Goal: Task Accomplishment & Management: Complete application form

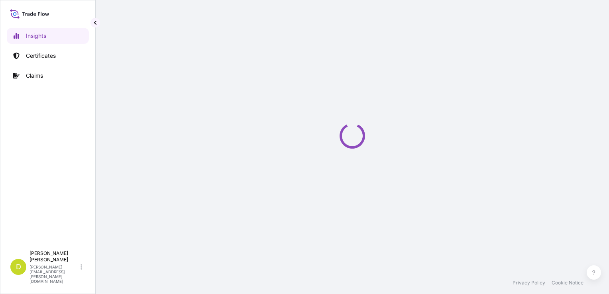
select select "2025"
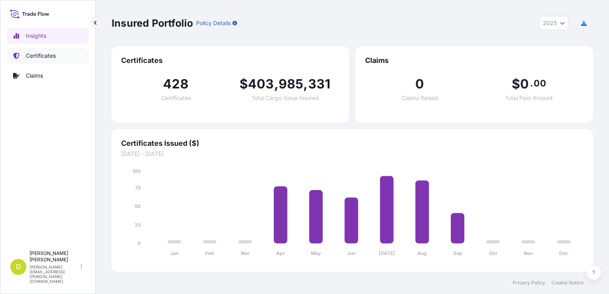
click at [39, 56] on p "Certificates" at bounding box center [41, 56] width 30 height 8
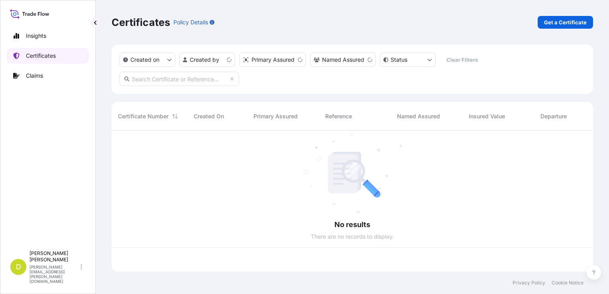
scroll to position [139, 475]
click at [385, 294] on html "Insights Certificates Claims D [PERSON_NAME] [PERSON_NAME][EMAIL_ADDRESS][PERSO…" at bounding box center [304, 147] width 609 height 294
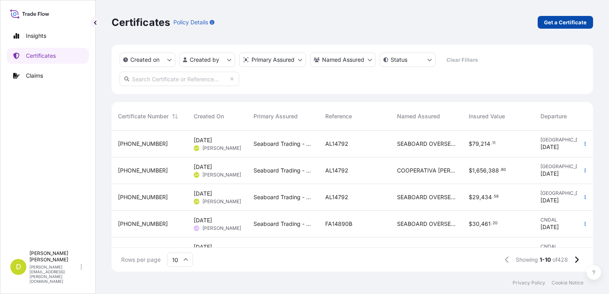
click at [572, 25] on p "Get a Certificate" at bounding box center [565, 22] width 43 height 8
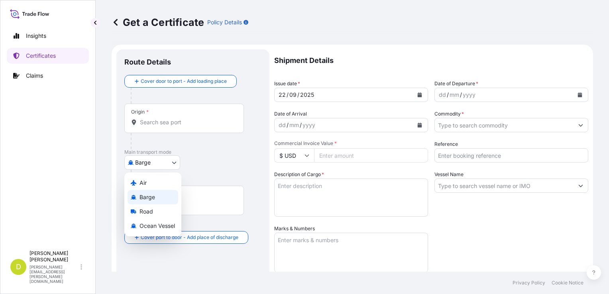
click at [172, 160] on body "Insights Certificates Claims D [PERSON_NAME] [PERSON_NAME][EMAIL_ADDRESS][PERSO…" at bounding box center [304, 147] width 609 height 294
click at [161, 222] on span "Ocean Vessel" at bounding box center [156, 226] width 35 height 8
select select "Ocean Vessel"
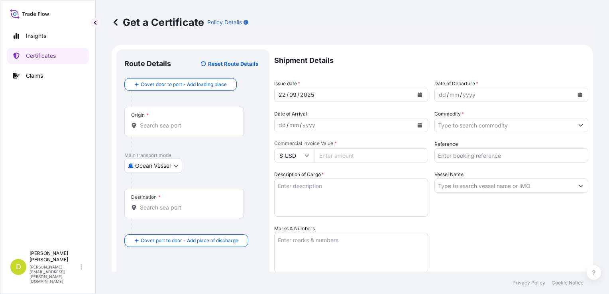
click at [190, 120] on div "Origin *" at bounding box center [183, 121] width 119 height 29
click at [190, 121] on input "Origin *" at bounding box center [187, 125] width 94 height 8
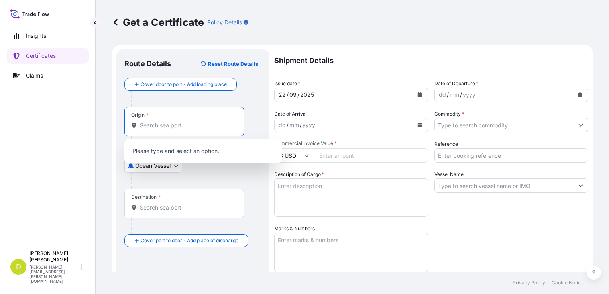
paste input "[GEOGRAPHIC_DATA], [GEOGRAPHIC_DATA]"
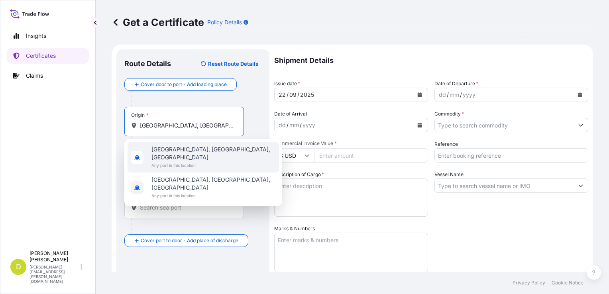
click at [197, 161] on span "Any port in this location" at bounding box center [213, 165] width 124 height 8
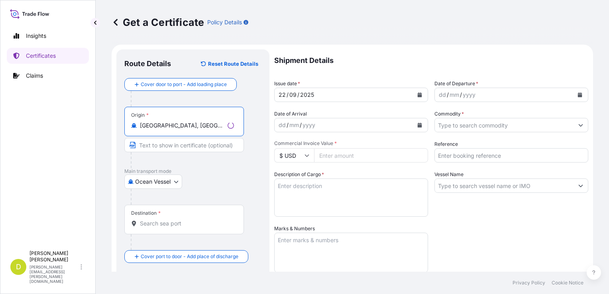
type input "[GEOGRAPHIC_DATA], [GEOGRAPHIC_DATA], [GEOGRAPHIC_DATA]"
click at [223, 146] on input "Text to appear on certificate" at bounding box center [183, 145] width 119 height 14
paste input "[GEOGRAPHIC_DATA], [GEOGRAPHIC_DATA]"
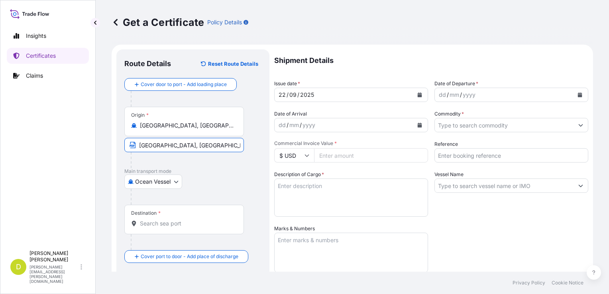
type input "[GEOGRAPHIC_DATA], [GEOGRAPHIC_DATA]"
click at [155, 227] on div "Destination *" at bounding box center [183, 219] width 119 height 29
click at [155, 227] on input "Destination *" at bounding box center [187, 223] width 94 height 8
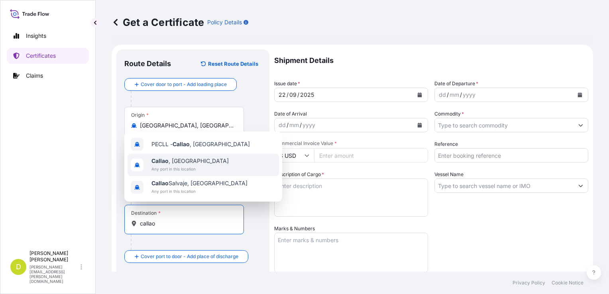
click at [189, 166] on span "Any port in this location" at bounding box center [189, 169] width 77 height 8
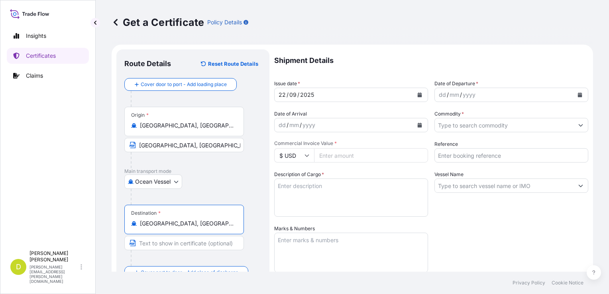
type input "[GEOGRAPHIC_DATA], [GEOGRAPHIC_DATA]"
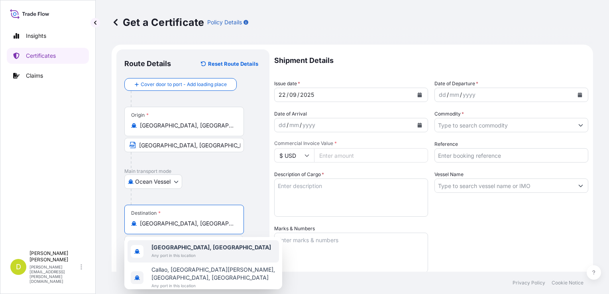
click at [193, 248] on span "[GEOGRAPHIC_DATA], [GEOGRAPHIC_DATA]" at bounding box center [210, 247] width 119 height 8
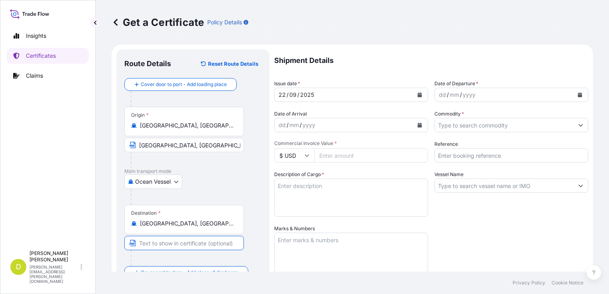
click at [180, 243] on input "Text to appear on certificate" at bounding box center [183, 243] width 119 height 14
paste input "CALLAO, [GEOGRAPHIC_DATA] AND/OR CHANCAY, [GEOGRAPHIC_DATA] AND/OR [GEOGRAPHIC_…"
type input "CALLAO, [GEOGRAPHIC_DATA] AND/OR CHANCAY, [GEOGRAPHIC_DATA] AND/OR [GEOGRAPHIC_…"
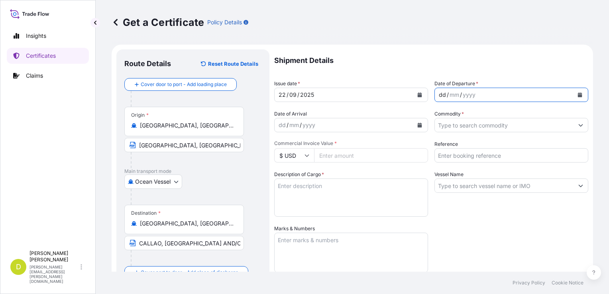
click at [440, 94] on div "dd" at bounding box center [442, 95] width 9 height 10
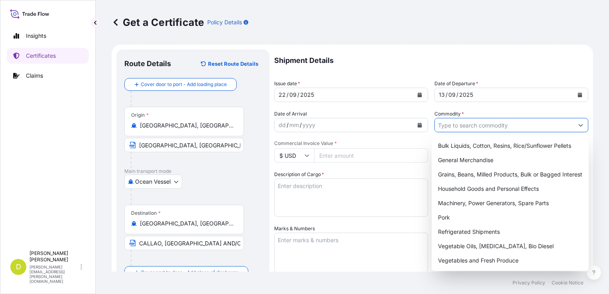
click at [468, 124] on input "Commodity *" at bounding box center [504, 125] width 139 height 14
click at [464, 176] on div "Grains, Beans, Milled Products, Bulk or Bagged Interest" at bounding box center [510, 174] width 151 height 14
type input "Grains, Beans, Milled Products, Bulk or Bagged Interest"
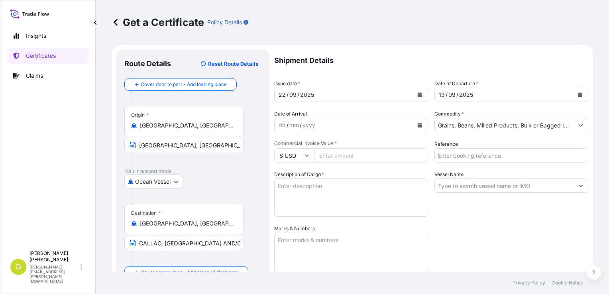
click at [464, 176] on div "Vessel Name" at bounding box center [511, 193] width 154 height 46
click at [449, 151] on input "Reference" at bounding box center [511, 155] width 154 height 14
type input "AL14855"
click at [495, 184] on input "Vessel Name" at bounding box center [504, 185] width 139 height 14
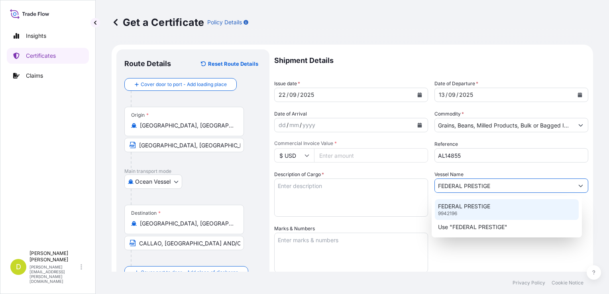
click at [485, 205] on p "FEDERAL PRESTIGE" at bounding box center [464, 206] width 52 height 8
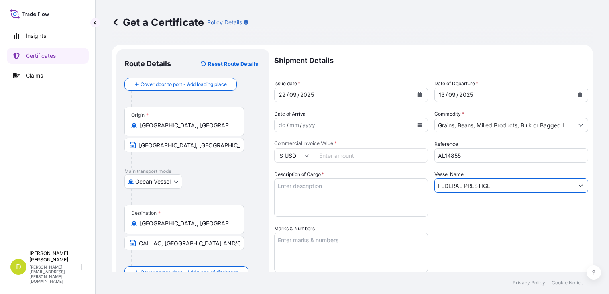
type input "FEDERAL PRESTIGE"
click at [359, 157] on input "Commercial Invoice Value *" at bounding box center [371, 155] width 114 height 14
type input "8604134.75"
click at [316, 193] on textarea "Description of Cargo *" at bounding box center [351, 197] width 154 height 38
paste textarea "33.791,000"
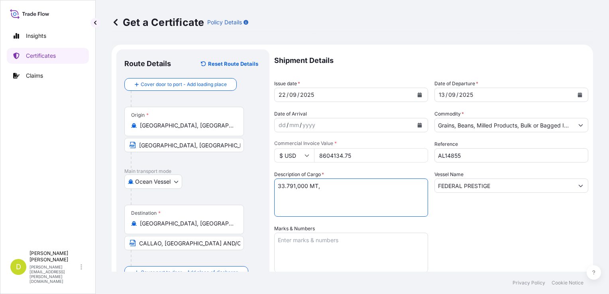
paste textarea "MAIZ ARGENTINO GRADO # 2 Ó MEJOR A GRANEL/ ARGENTINE MAIZE GRADE # 2 OR BETTER,…"
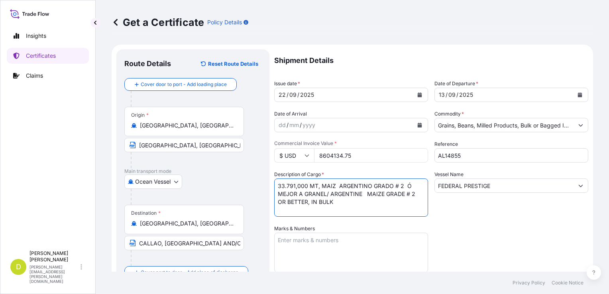
click at [363, 189] on textarea "33.791,000 MT, MAIZ ARGENTINO GRADO # 2 Ó MEJOR A GRANEL/ ARGENTINE MAIZE GRADE…" at bounding box center [351, 197] width 154 height 38
click at [359, 203] on textarea "33.791,000 MT, MAIZ ARGENTINO GRADO # 2 Ó MEJOR A GRANEL/ ARGENTINE MAIZE GRADE…" at bounding box center [351, 197] width 154 height 38
paste textarea "Set No. 1"
click at [389, 203] on textarea "33.791,000 MT, MAIZ ARGENTINO GRADO # 2 Ó MEJOR A GRANEL/ ARGENTINE MAIZE GRADE…" at bounding box center [351, 197] width 154 height 38
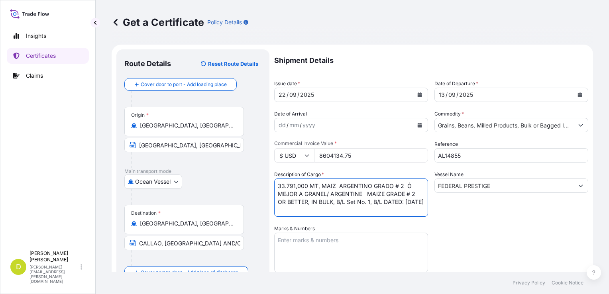
scroll to position [92, 0]
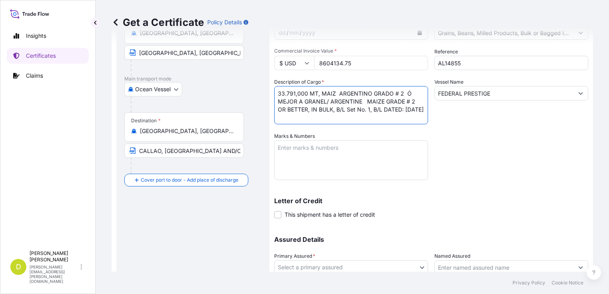
type textarea "33.791,000 MT, MAIZ ARGENTINO GRADO # 2 Ó MEJOR A GRANEL/ ARGENTINE MAIZE GRADE…"
click at [371, 149] on textarea "Marks & Numbers" at bounding box center [351, 160] width 154 height 40
paste textarea ""SEABOARD OVERSEAS PERU S.A. [STREET_ADDRESS][PERSON_NAME] (TORRE CROMO) . [GEO…"
click at [329, 166] on textarea "CONSIGNEE/NOTIFY:" at bounding box center [351, 160] width 154 height 40
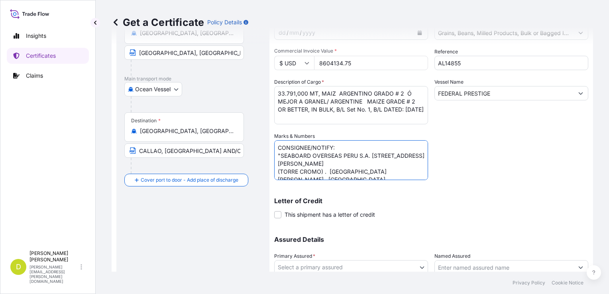
scroll to position [3, 0]
click at [280, 155] on textarea "CONSIGNEE/NOTIFY: "SEABOARD OVERSEAS PERU S.A. [STREET_ADDRESS][PERSON_NAME] (T…" at bounding box center [351, 160] width 154 height 40
click at [411, 170] on textarea "CONSIGNEE/NOTIFY: SEABOARD OVERSEAS PERU S.A. [STREET_ADDRESS][PERSON_NAME] (TO…" at bounding box center [351, 160] width 154 height 40
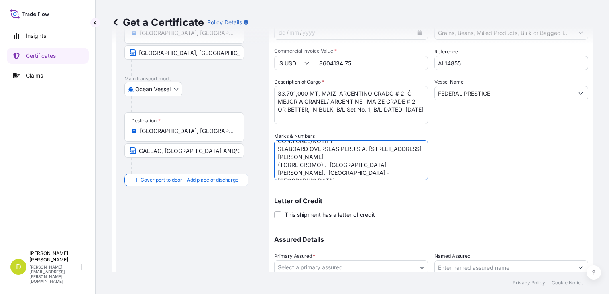
scroll to position [153, 0]
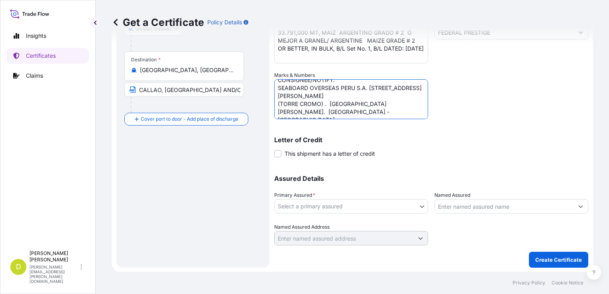
type textarea "CONSIGNEE/NOTIFY: SEABOARD OVERSEAS PERU S.A. [STREET_ADDRESS][PERSON_NAME] (TO…"
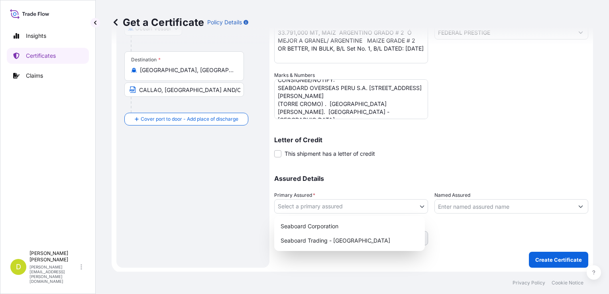
click at [414, 203] on body "Insights Certificates Claims D [PERSON_NAME] [PERSON_NAME][EMAIL_ADDRESS][PERSO…" at bounding box center [304, 147] width 609 height 294
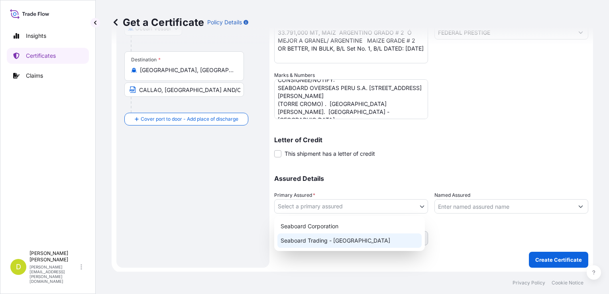
click at [384, 243] on div "Seaboard Trading - [GEOGRAPHIC_DATA]" at bounding box center [349, 240] width 144 height 14
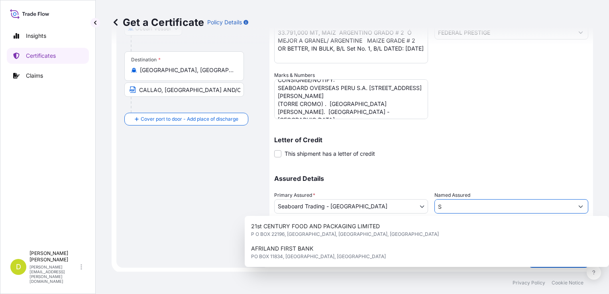
click at [473, 208] on input "S" at bounding box center [504, 206] width 139 height 14
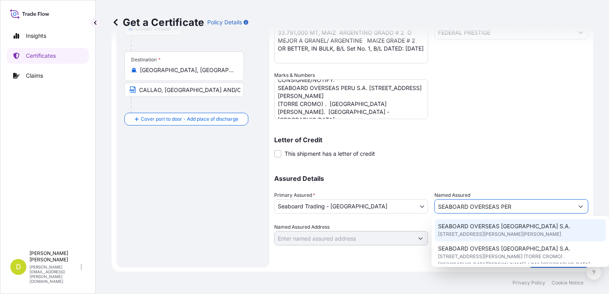
click at [513, 229] on span "SEABOARD OVERSEAS [GEOGRAPHIC_DATA] S.A." at bounding box center [504, 226] width 132 height 8
type input "SEABOARD OVERSEAS [GEOGRAPHIC_DATA] S.A."
type input "[STREET_ADDRESS][PERSON_NAME][PERSON_NAME]"
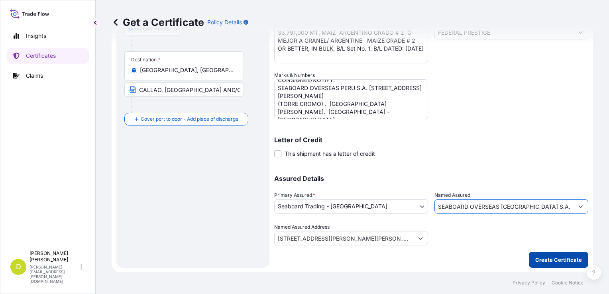
type input "SEABOARD OVERSEAS [GEOGRAPHIC_DATA] S.A."
click at [542, 253] on button "Create Certificate" at bounding box center [558, 260] width 59 height 16
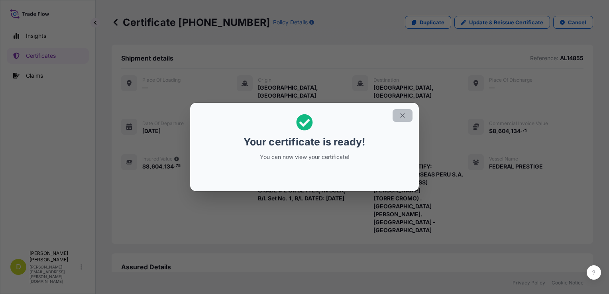
click at [401, 116] on icon "button" at bounding box center [402, 115] width 7 height 7
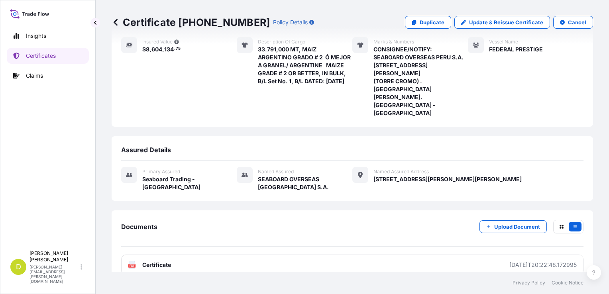
scroll to position [137, 0]
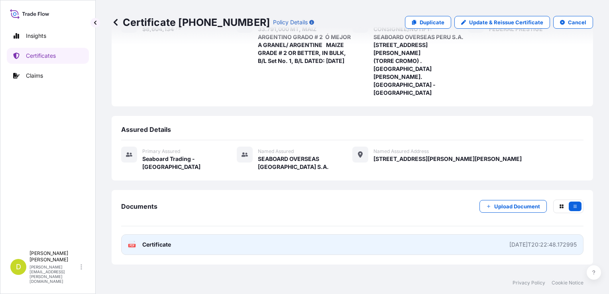
click at [416, 234] on link "PDF Certificate [DATE]T20:22:48.172995" at bounding box center [352, 244] width 462 height 21
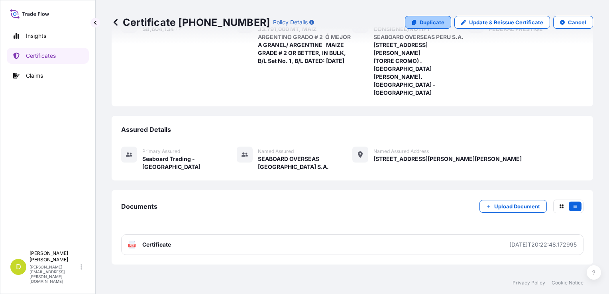
click at [433, 22] on p "Duplicate" at bounding box center [431, 22] width 25 height 8
select select "Ocean Vessel"
select select "31639"
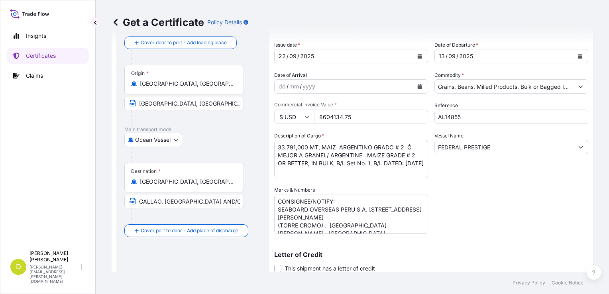
scroll to position [13, 0]
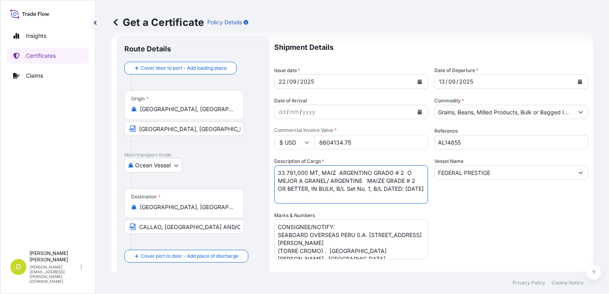
click at [293, 172] on textarea "33.791,000 MT, MAIZ ARGENTINO GRADO # 2 Ó MEJOR A GRANEL/ ARGENTINE MAIZE GRADE…" at bounding box center [351, 184] width 154 height 38
paste textarea "2.209,000"
click at [371, 190] on textarea "33.791,000 MT, MAIZ ARGENTINO GRADO # 2 Ó MEJOR A GRANEL/ ARGENTINE MAIZE GRADE…" at bounding box center [351, 184] width 154 height 38
type textarea "2.209,000 MT, MAIZ ARGENTINO GRADO # 2 Ó MEJOR A GRANEL/ ARGENTINE MAIZE GRADE …"
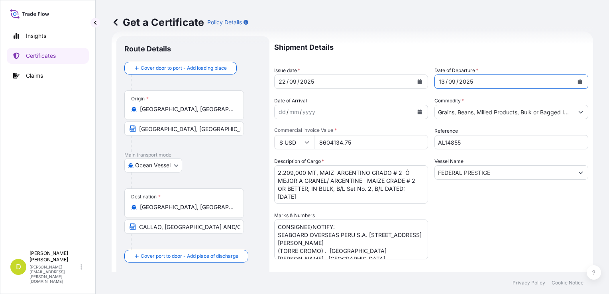
click at [440, 81] on div "13" at bounding box center [442, 82] width 8 height 10
click at [359, 143] on input "8604134.75" at bounding box center [371, 142] width 114 height 14
type input "562473.25"
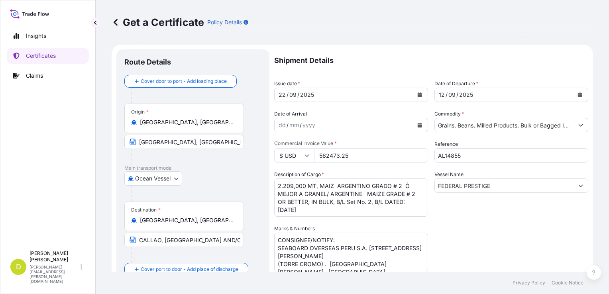
scroll to position [153, 0]
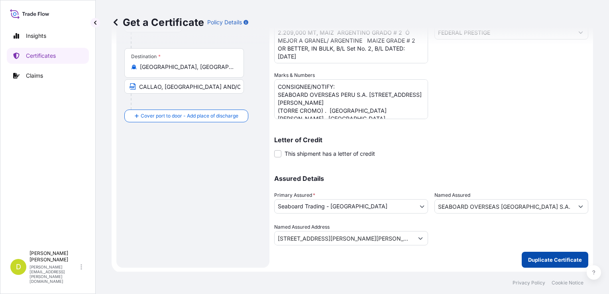
click at [537, 257] on p "Duplicate Certificate" at bounding box center [555, 260] width 54 height 8
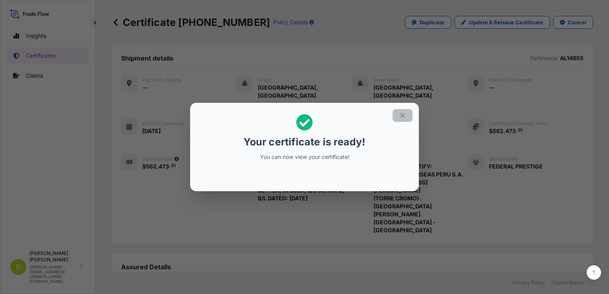
click at [403, 118] on icon "button" at bounding box center [402, 115] width 7 height 7
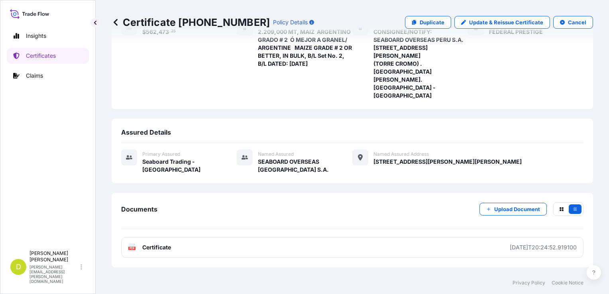
scroll to position [137, 0]
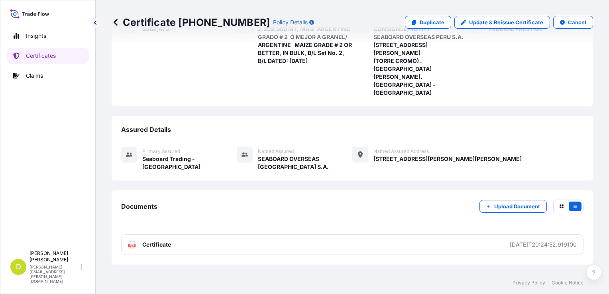
click at [414, 213] on div "Documents Upload Document PDF Certificate [DATE]T20:24:52.919100" at bounding box center [352, 227] width 481 height 74
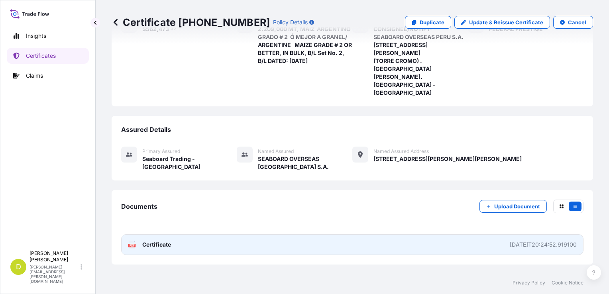
click at [413, 234] on link "PDF Certificate [DATE]T20:24:52.919100" at bounding box center [352, 244] width 462 height 21
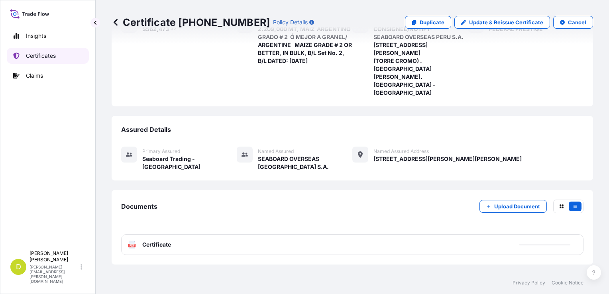
click at [60, 59] on link "Certificates" at bounding box center [48, 56] width 82 height 16
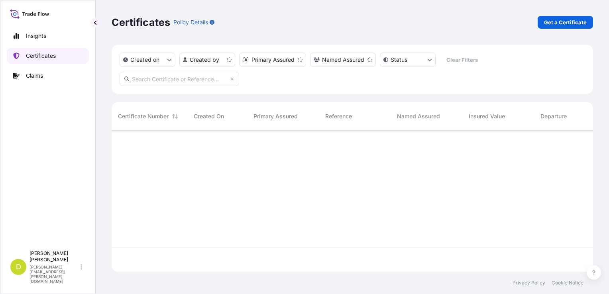
scroll to position [139, 475]
click at [558, 26] on link "Get a Certificate" at bounding box center [564, 22] width 55 height 13
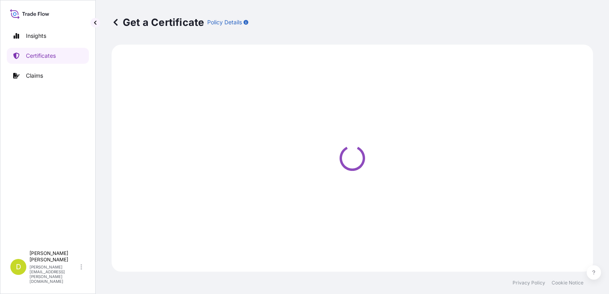
select select "Barge"
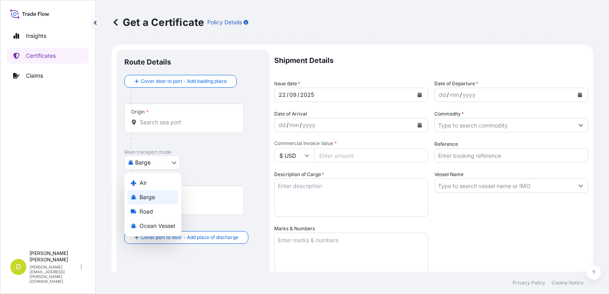
click at [164, 163] on body "Insights Certificates Claims D [PERSON_NAME] [PERSON_NAME][EMAIL_ADDRESS][PERSO…" at bounding box center [304, 147] width 609 height 294
click at [151, 229] on span "Ocean Vessel" at bounding box center [156, 226] width 35 height 8
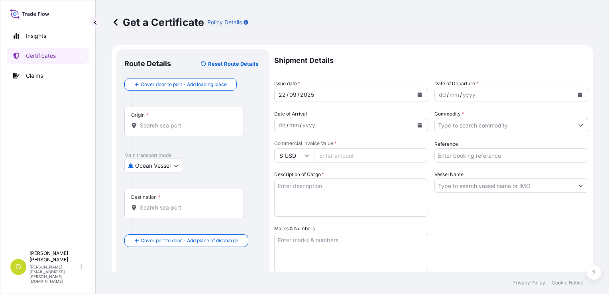
click at [204, 120] on div "Origin *" at bounding box center [183, 121] width 119 height 29
click at [204, 121] on input "Origin *" at bounding box center [187, 125] width 94 height 8
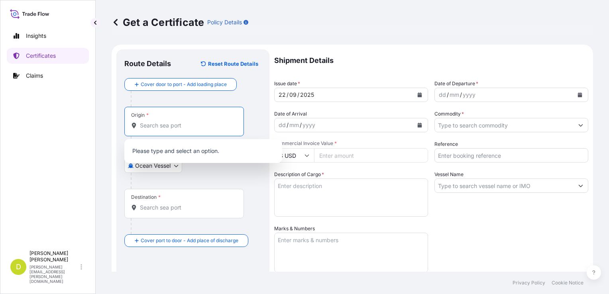
paste input "[GEOGRAPHIC_DATA][PERSON_NAME], [GEOGRAPHIC_DATA]"
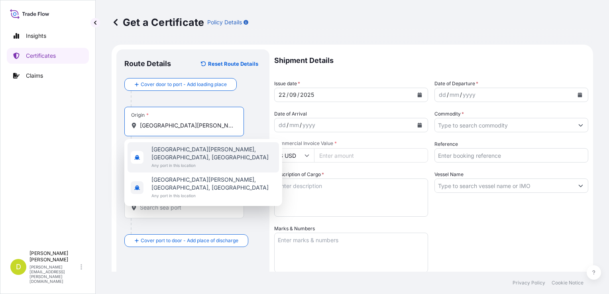
click at [205, 152] on span "[GEOGRAPHIC_DATA][PERSON_NAME], [GEOGRAPHIC_DATA], [GEOGRAPHIC_DATA]" at bounding box center [213, 153] width 124 height 16
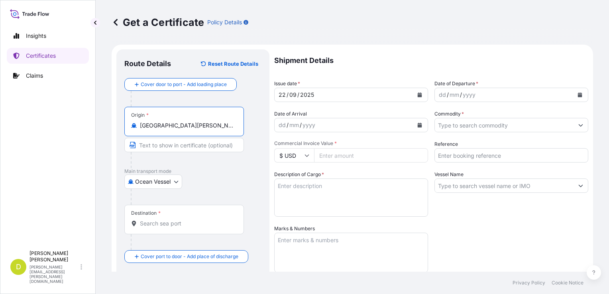
type input "[GEOGRAPHIC_DATA][PERSON_NAME], [GEOGRAPHIC_DATA], [GEOGRAPHIC_DATA]"
click at [181, 147] on input "Text to appear on certificate" at bounding box center [183, 145] width 119 height 14
paste input "[GEOGRAPHIC_DATA][PERSON_NAME], [GEOGRAPHIC_DATA]"
type input "[GEOGRAPHIC_DATA][PERSON_NAME], [GEOGRAPHIC_DATA]"
click at [193, 214] on div "Destination *" at bounding box center [183, 219] width 119 height 29
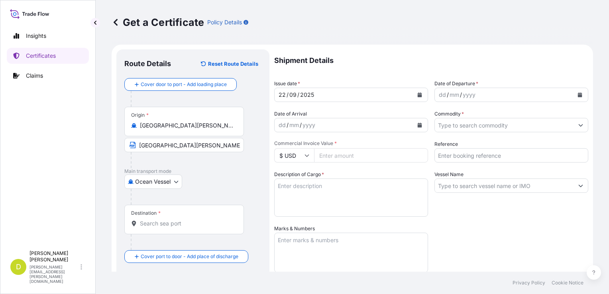
click at [193, 219] on input "Destination *" at bounding box center [187, 223] width 94 height 8
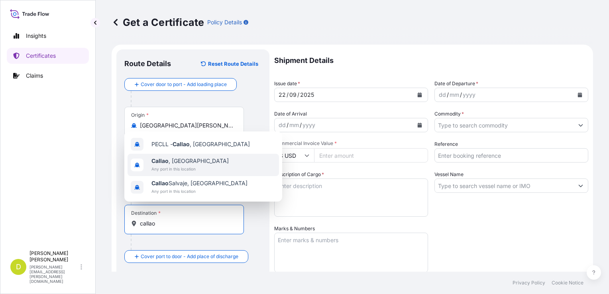
click at [215, 163] on div "[GEOGRAPHIC_DATA] , [GEOGRAPHIC_DATA] Any port in this location" at bounding box center [202, 165] width 151 height 22
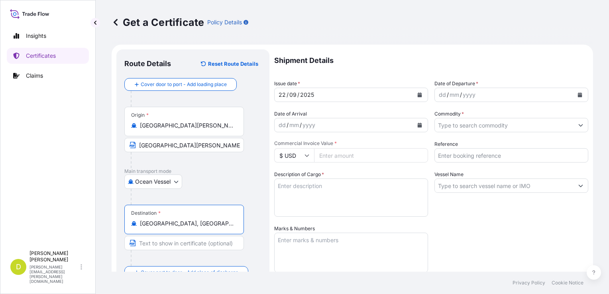
type input "[GEOGRAPHIC_DATA], [GEOGRAPHIC_DATA]"
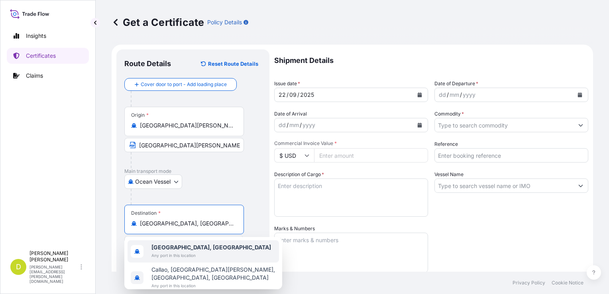
click at [196, 254] on div "[GEOGRAPHIC_DATA], [GEOGRAPHIC_DATA] Any port in this location" at bounding box center [202, 251] width 151 height 22
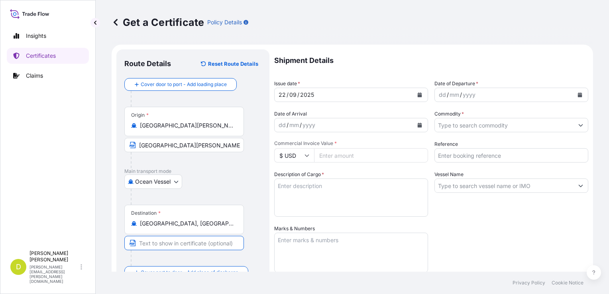
click at [179, 245] on input "Text to appear on certificate" at bounding box center [183, 243] width 119 height 14
paste input "CALLAO, [GEOGRAPHIC_DATA] AND/OR CHANCAY, [GEOGRAPHIC_DATA]"
type input "CALLAO, [GEOGRAPHIC_DATA] AND/OR CHANCAY, [GEOGRAPHIC_DATA]"
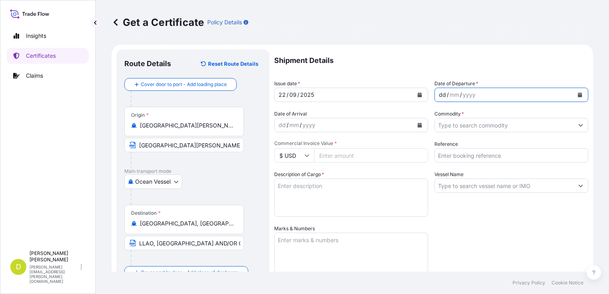
scroll to position [0, 0]
click at [439, 96] on div "dd" at bounding box center [442, 95] width 9 height 10
click at [435, 96] on div "dd / mm / yyyy" at bounding box center [504, 95] width 139 height 14
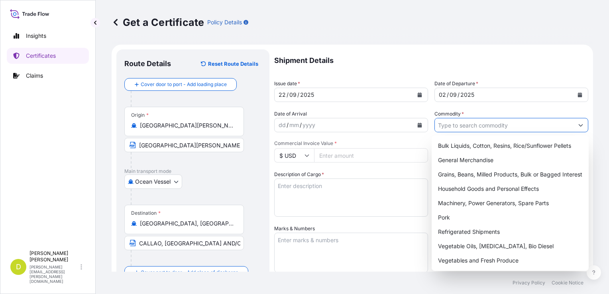
click at [464, 123] on input "Commodity *" at bounding box center [504, 125] width 139 height 14
click at [483, 174] on div "Grains, Beans, Milled Products, Bulk or Bagged Interest" at bounding box center [510, 174] width 151 height 14
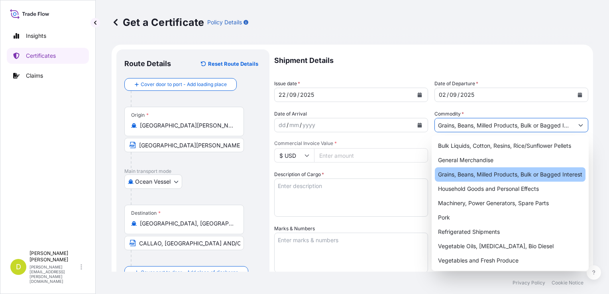
type input "Grains, Beans, Milled Products, Bulk or Bagged Interest"
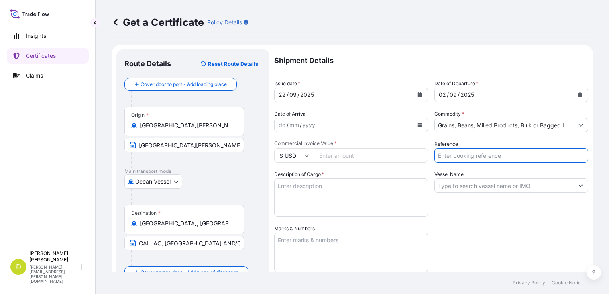
click at [496, 153] on input "Reference" at bounding box center [511, 155] width 154 height 14
type input "a"
type input "AL14785"
click at [505, 181] on input "Vessel Name" at bounding box center [504, 185] width 139 height 14
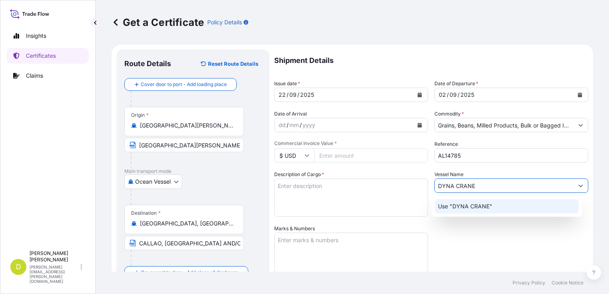
click at [462, 204] on p "Use "DYNA CRANE"" at bounding box center [465, 206] width 54 height 8
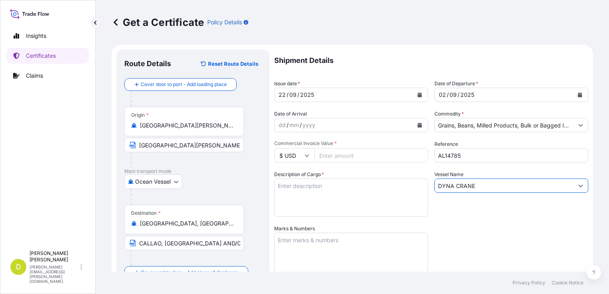
type input "DYNA CRANE"
click at [347, 156] on input "Commercial Invoice Value *" at bounding box center [371, 155] width 114 height 14
type input "9362080.66"
click at [303, 189] on textarea "Description of Cargo *" at bounding box center [351, 197] width 154 height 38
paste textarea "34.700,000"
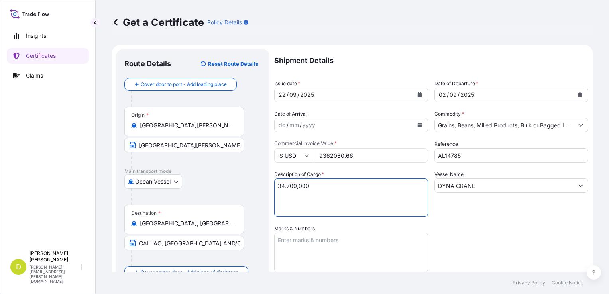
click at [346, 191] on textarea "34.700,000" at bounding box center [351, 197] width 154 height 38
paste textarea "2.037,525"
click at [308, 198] on textarea "34.700,000 MT, 2.037,525" at bounding box center [351, 197] width 154 height 38
click at [317, 192] on textarea "34.700,000 MT, 2.037,525" at bounding box center [351, 197] width 154 height 38
click at [359, 182] on textarea "34.700,000 MT, 2.037,525 MT," at bounding box center [351, 197] width 154 height 38
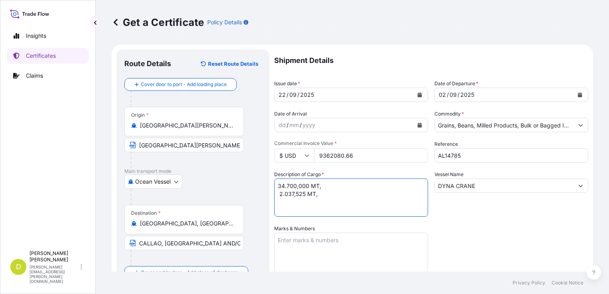
paste textarea "MAIZ ARGENTINO GRADO # 2 Ó MEJOR A GRANEL/ ARGENTINE MAIZE GRADE # 2 OR BETTER,…"
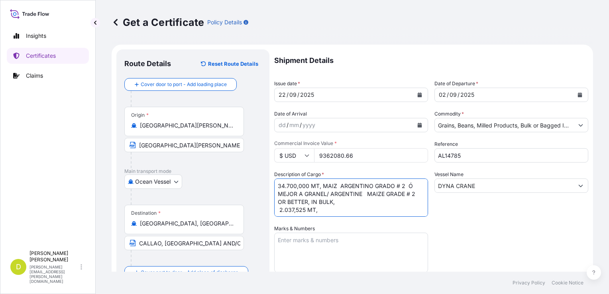
click at [346, 209] on textarea "34.700,000 MT, MAIZ ARGENTINO GRADO # 2 Ó MEJOR A GRANEL/ ARGENTINE MAIZE GRADE…" at bounding box center [351, 197] width 154 height 38
paste textarea "MAIZ ARGENTINO GRADO # 2 Ó MEJOR A GRANEL/ ARGENTINE MAIZE GRADE # 2 OR BETTER,…"
click at [346, 209] on textarea "34.700,000 MT, MAIZ ARGENTINO GRADO # 2 Ó MEJOR A GRANEL/ ARGENTINE MAIZE GRADE…" at bounding box center [351, 197] width 154 height 38
click at [338, 204] on textarea "34.700,000 MT, MAIZ ARGENTINO GRADO # 2 Ó MEJOR A GRANEL/ ARGENTINE MAIZE GRADE…" at bounding box center [351, 197] width 154 height 38
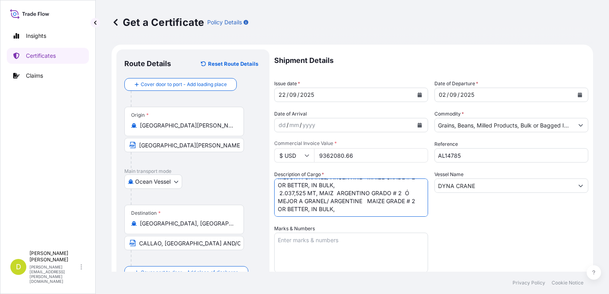
scroll to position [0, 0]
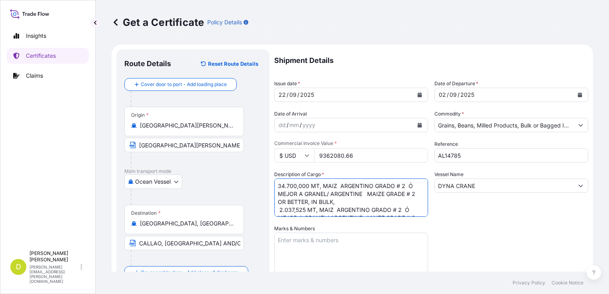
click at [370, 200] on textarea "34.700,000 MT, MAIZ ARGENTINO GRADO # 2 Ó MEJOR A GRANEL/ ARGENTINE MAIZE GRADE…" at bounding box center [351, 197] width 154 height 38
paste textarea "SET No. 1"
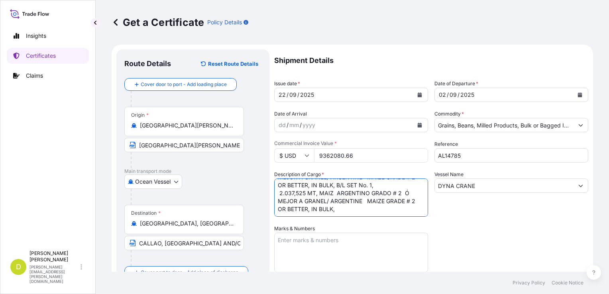
click at [354, 192] on textarea "34.700,000 MT, MAIZ ARGENTINO GRADO # 2 Ó MEJOR A GRANEL/ ARGENTINE MAIZE GRADE…" at bounding box center [351, 197] width 154 height 38
paste textarea "SET No. 2"
click at [365, 192] on textarea "34.700,000 MT, MAIZ ARGENTINO GRADO # 2 Ó MEJOR A GRANEL/ ARGENTINE MAIZE GRADE…" at bounding box center [351, 197] width 154 height 38
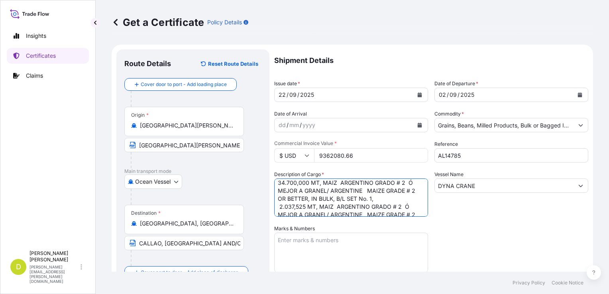
scroll to position [0, 0]
click at [393, 203] on textarea "34.700,000 MT, MAIZ ARGENTINO GRADO # 2 Ó MEJOR A GRANEL/ ARGENTINE MAIZE GRADE…" at bounding box center [351, 197] width 154 height 38
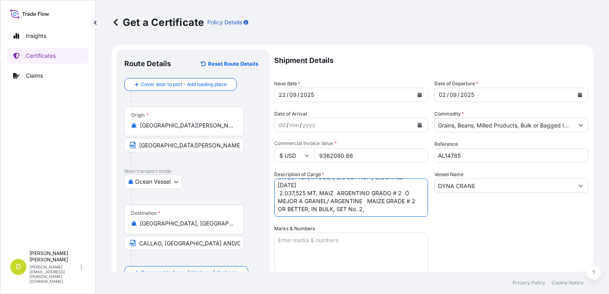
scroll to position [42, 0]
click at [389, 190] on textarea "34.700,000 MT, MAIZ ARGENTINO GRADO # 2 Ó MEJOR A GRANEL/ ARGENTINE MAIZE GRADE…" at bounding box center [351, 197] width 154 height 38
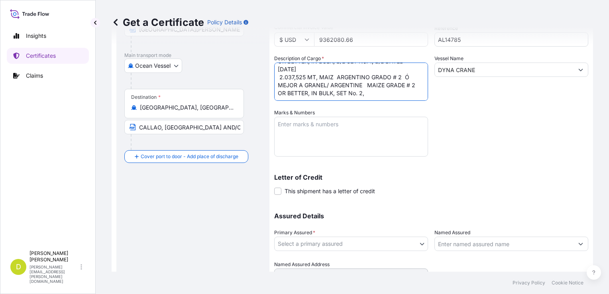
scroll to position [116, 0]
type textarea "34.700,000 MT, MAIZ ARGENTINO GRADO # 2 Ó MEJOR A GRANEL/ ARGENTINE MAIZE GRADE…"
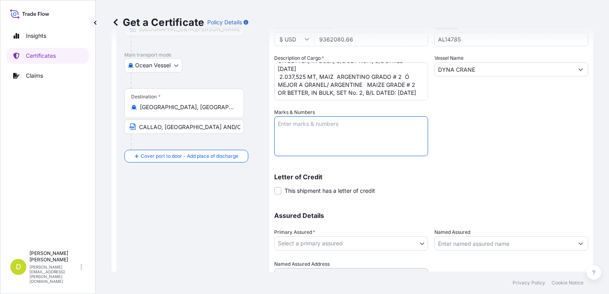
click at [397, 121] on textarea "Marks & Numbers" at bounding box center [351, 136] width 154 height 40
paste textarea ""SEABOARD OVERSEAS PERU S.A. [STREET_ADDRESS][PERSON_NAME] (TORRE CROMO) . [GEO…"
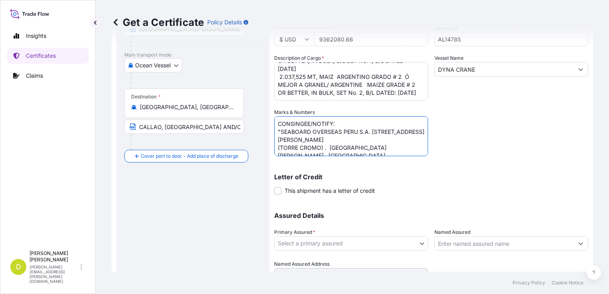
scroll to position [3, 0]
click at [281, 130] on textarea "CONSINGEE/NOTIFY: "SEABOARD OVERSEAS PERU S.A. [STREET_ADDRESS][PERSON_NAME] (T…" at bounding box center [351, 136] width 154 height 40
click at [407, 147] on textarea "CONSINGEE/NOTIFY: SEABOARD OVERSEAS PERU S.A. [STREET_ADDRESS][PERSON_NAME] (TO…" at bounding box center [351, 136] width 154 height 40
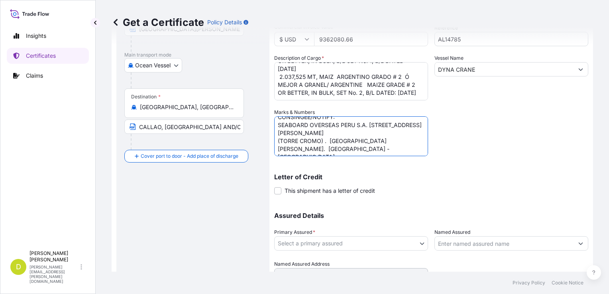
type textarea "CONSINGEE/NOTIFY: SEABOARD OVERSEAS PERU S.A. [STREET_ADDRESS][PERSON_NAME] (TO…"
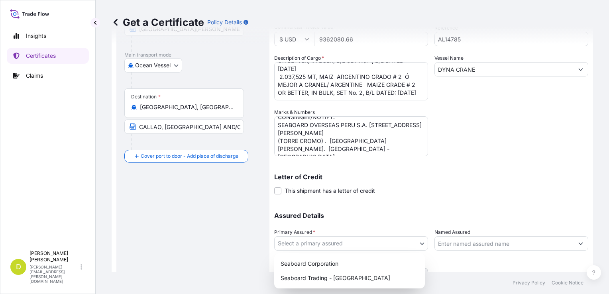
click at [381, 248] on body "Insights Certificates Claims D [PERSON_NAME] [PERSON_NAME][EMAIL_ADDRESS][PERSO…" at bounding box center [304, 147] width 609 height 294
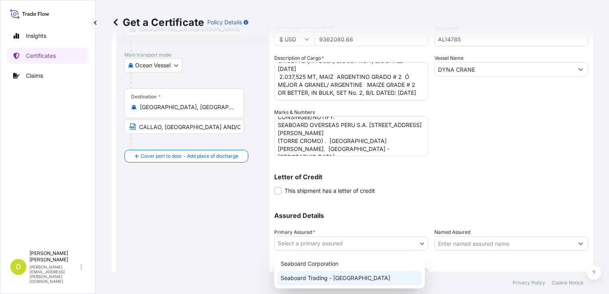
click at [377, 279] on div "Seaboard Trading - [GEOGRAPHIC_DATA]" at bounding box center [349, 278] width 144 height 14
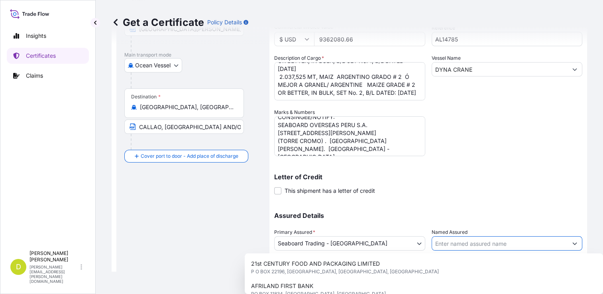
click at [459, 243] on input "Named Assured" at bounding box center [500, 243] width 136 height 14
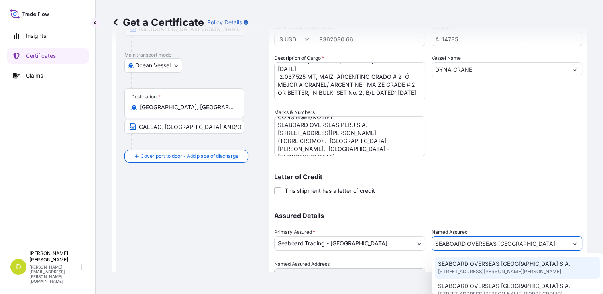
click at [485, 266] on span "SEABOARD OVERSEAS [GEOGRAPHIC_DATA] S.A." at bounding box center [504, 264] width 132 height 8
type input "SEABOARD OVERSEAS [GEOGRAPHIC_DATA] S.A."
type input "[STREET_ADDRESS][PERSON_NAME][PERSON_NAME]"
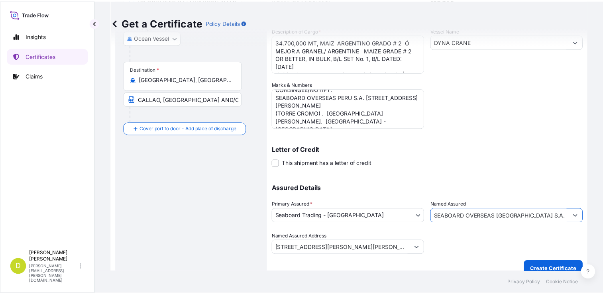
scroll to position [2, 0]
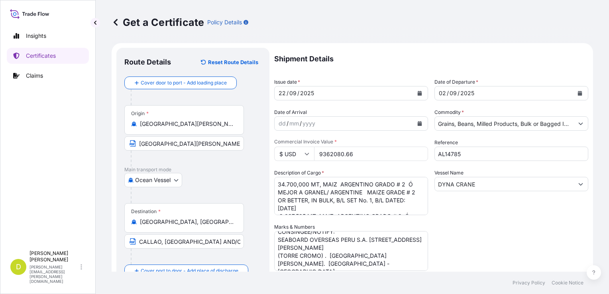
type input "SEABOARD OVERSEAS [GEOGRAPHIC_DATA] S.A."
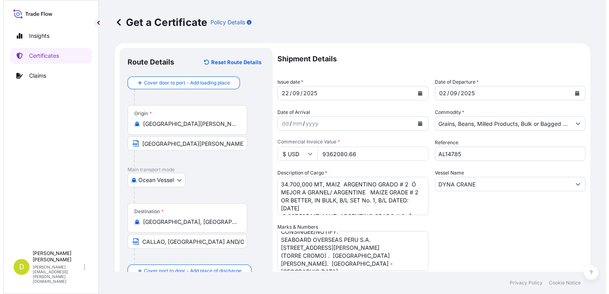
scroll to position [153, 0]
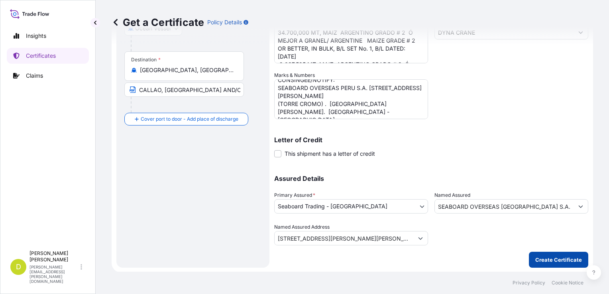
click at [542, 262] on p "Create Certificate" at bounding box center [558, 260] width 47 height 8
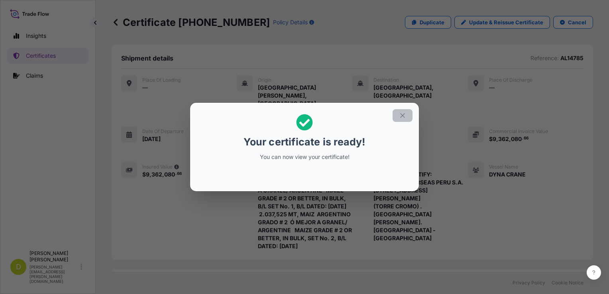
click at [403, 119] on button "button" at bounding box center [402, 115] width 20 height 13
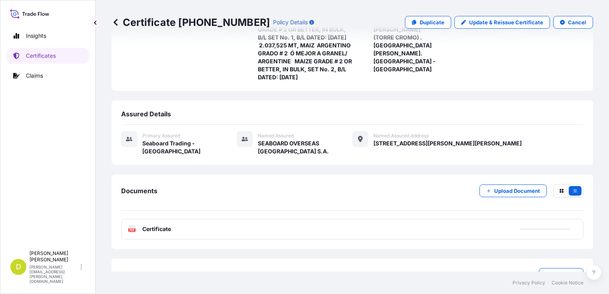
scroll to position [170, 0]
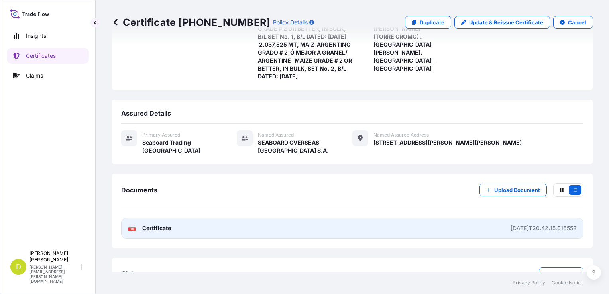
click at [448, 219] on link "PDF Certificate [DATE]T20:42:15.016558" at bounding box center [352, 228] width 462 height 21
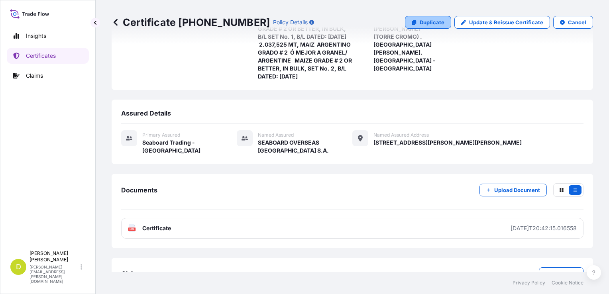
click at [433, 20] on p "Duplicate" at bounding box center [431, 22] width 25 height 8
select select "Ocean Vessel"
select select "31639"
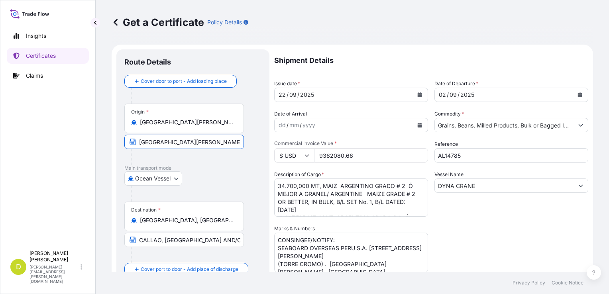
click at [214, 139] on input "[GEOGRAPHIC_DATA][PERSON_NAME], [GEOGRAPHIC_DATA]" at bounding box center [183, 142] width 119 height 14
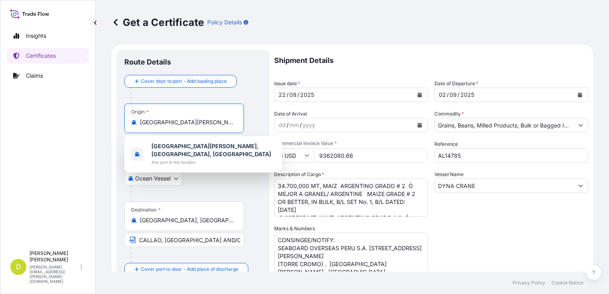
click at [220, 120] on input "[GEOGRAPHIC_DATA][PERSON_NAME], [GEOGRAPHIC_DATA], [GEOGRAPHIC_DATA]" at bounding box center [187, 122] width 94 height 8
type input "A"
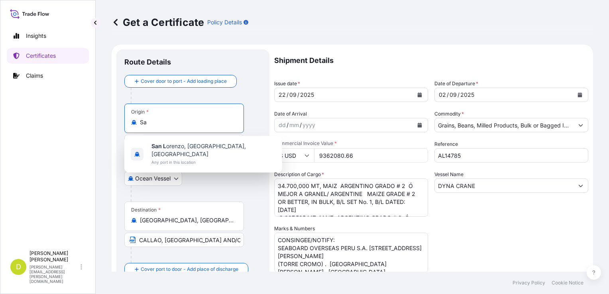
type input "S"
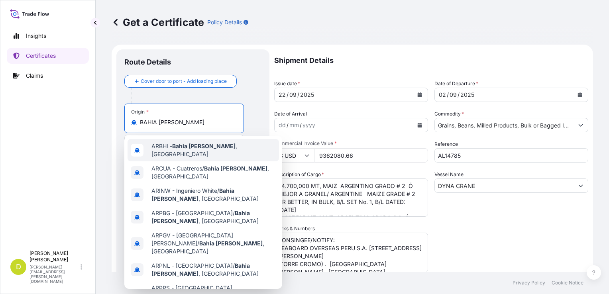
click at [219, 152] on span "ARBHI - [GEOGRAPHIC_DATA][PERSON_NAME] , [GEOGRAPHIC_DATA]" at bounding box center [213, 150] width 124 height 16
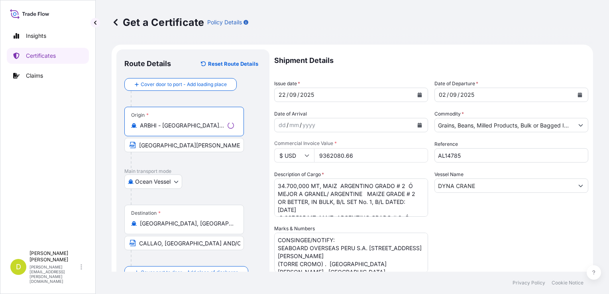
type input "ARBHI - [GEOGRAPHIC_DATA][PERSON_NAME], [GEOGRAPHIC_DATA]"
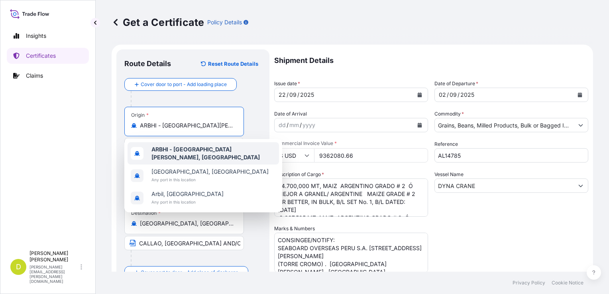
click at [255, 103] on div at bounding box center [196, 99] width 131 height 16
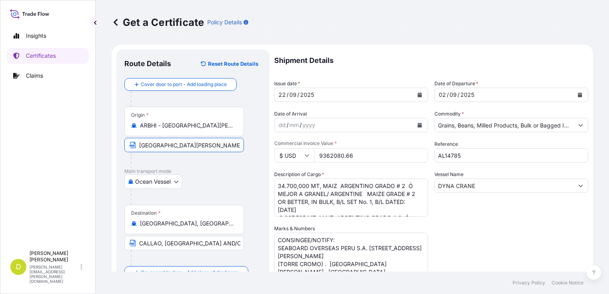
click at [221, 141] on input "[GEOGRAPHIC_DATA][PERSON_NAME], [GEOGRAPHIC_DATA]" at bounding box center [183, 145] width 119 height 14
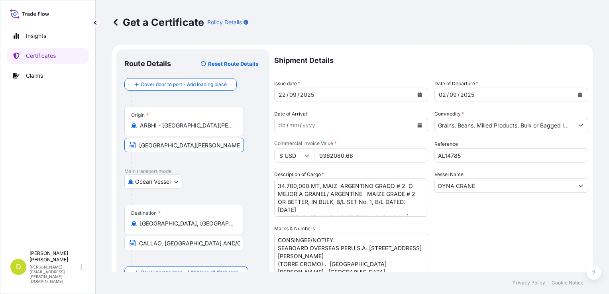
click at [221, 141] on input "[GEOGRAPHIC_DATA][PERSON_NAME], [GEOGRAPHIC_DATA]" at bounding box center [183, 145] width 119 height 14
paste input "BAHIA [PERSON_NAME]"
type input "[GEOGRAPHIC_DATA][PERSON_NAME], [GEOGRAPHIC_DATA]"
click at [276, 158] on input "$ USD" at bounding box center [294, 155] width 40 height 14
click at [249, 149] on div "Origin * ARBHI - [GEOGRAPHIC_DATA][PERSON_NAME], [GEOGRAPHIC_DATA] [GEOGRAPHIC_…" at bounding box center [192, 137] width 137 height 61
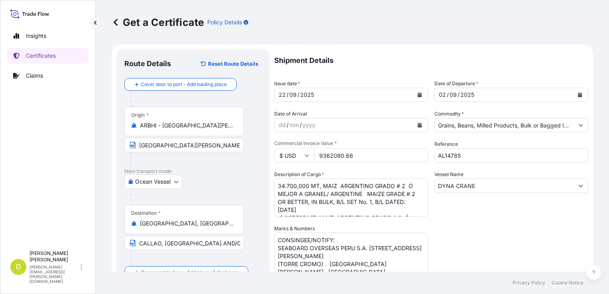
click at [353, 155] on input "9362080.66" at bounding box center [371, 155] width 114 height 14
click at [343, 156] on input "9362080.20" at bounding box center [371, 155] width 114 height 14
type input "1542783.20"
drag, startPoint x: 373, startPoint y: 212, endPoint x: 266, endPoint y: 180, distance: 111.4
click at [266, 180] on form "Route Details Reset Route Details Cover door to port - Add loading place Place …" at bounding box center [352, 235] width 481 height 381
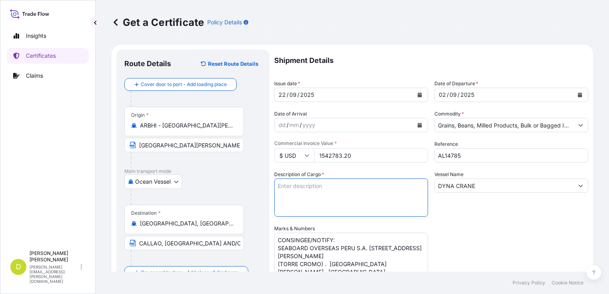
paste textarea "6.054,000"
paste textarea "MAIZ ARGENTINO GRADO # 2 Ó MEJOR A GRANEL/ ARGENTINE MAIZE GRADE # 2 OR BETTER,…"
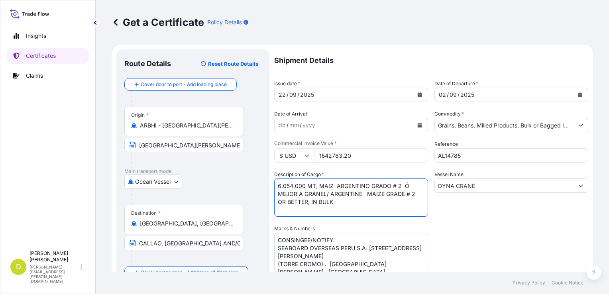
click at [349, 205] on textarea "34.700,000 MT, MAIZ ARGENTINO GRADO # 2 Ó MEJOR A GRANEL/ ARGENTINE MAIZE GRADE…" at bounding box center [351, 197] width 154 height 38
paste textarea "SET No. 3"
click at [376, 203] on textarea "34.700,000 MT, MAIZ ARGENTINO GRADO # 2 Ó MEJOR A GRANEL/ ARGENTINE MAIZE GRADE…" at bounding box center [351, 197] width 154 height 38
type textarea "6.054,000 MT, MAIZ ARGENTINO GRADO # 2 Ó MEJOR A GRANEL/ ARGENTINE MAIZE GRADE …"
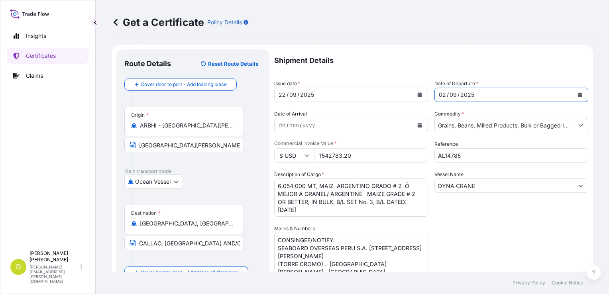
click at [441, 94] on div "02" at bounding box center [442, 95] width 9 height 10
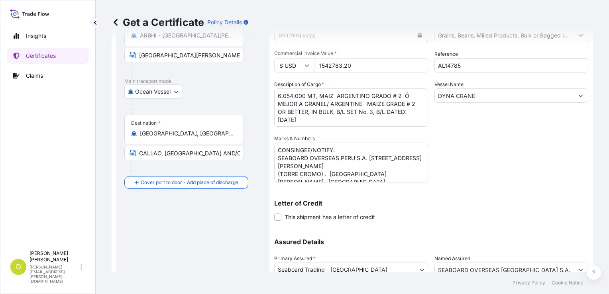
scroll to position [153, 0]
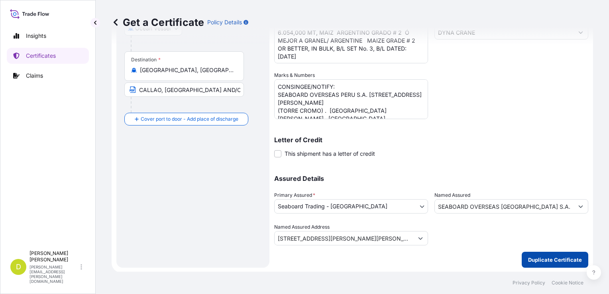
click at [523, 261] on button "Duplicate Certificate" at bounding box center [554, 260] width 67 height 16
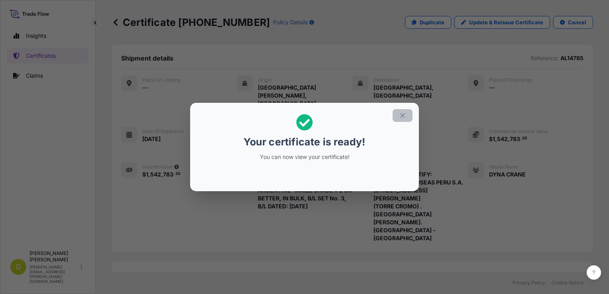
click at [401, 115] on icon "button" at bounding box center [402, 115] width 7 height 7
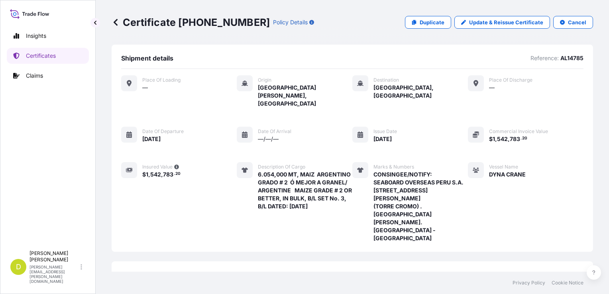
scroll to position [137, 0]
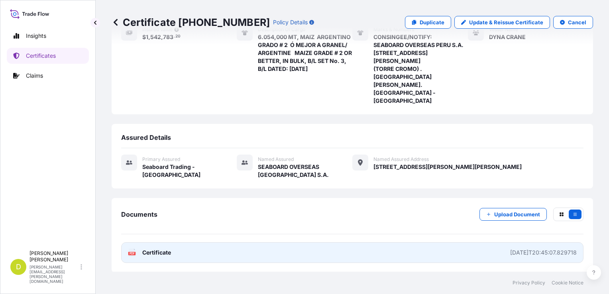
click at [399, 242] on link "PDF Certificate [DATE]T20:45:07.829718" at bounding box center [352, 252] width 462 height 21
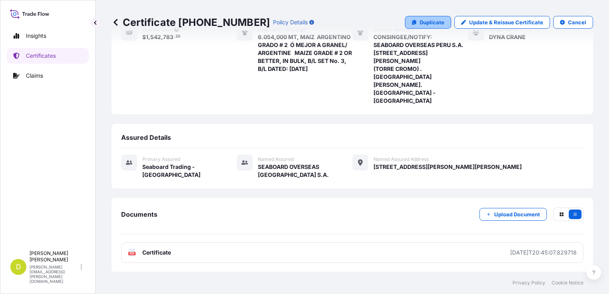
click at [433, 25] on p "Duplicate" at bounding box center [431, 22] width 25 height 8
select select "Ocean Vessel"
select select "31639"
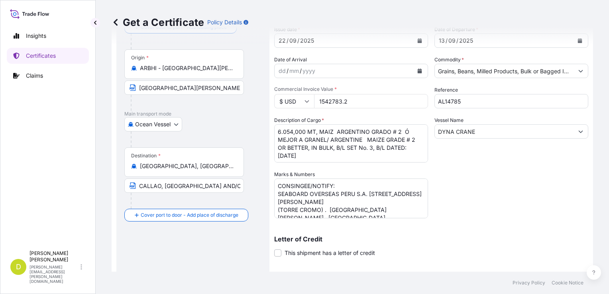
scroll to position [37, 0]
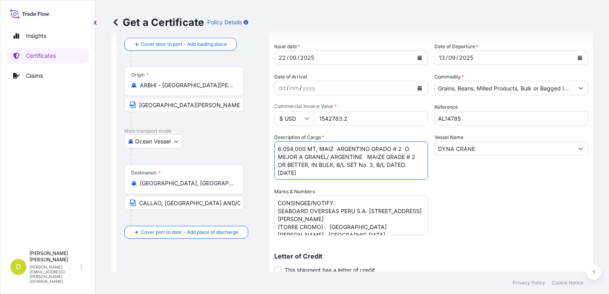
click at [294, 149] on textarea "6.054,000 MT, MAIZ ARGENTINO GRADO # 2 Ó MEJOR A GRANEL/ ARGENTINE MAIZE GRADE …" at bounding box center [351, 160] width 154 height 38
paste textarea "9.526,000"
click at [370, 171] on textarea "6.054,000 MT, MAIZ ARGENTINO GRADO # 2 Ó MEJOR A GRANEL/ ARGENTINE MAIZE GRADE …" at bounding box center [351, 160] width 154 height 38
paste textarea "1.200,000"
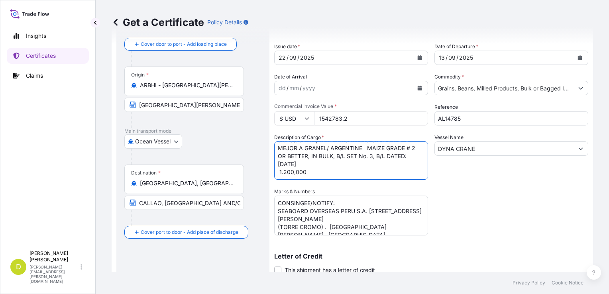
scroll to position [0, 0]
drag, startPoint x: 354, startPoint y: 158, endPoint x: 308, endPoint y: 149, distance: 46.3
click at [308, 149] on textarea "6.054,000 MT, MAIZ ARGENTINO GRADO # 2 Ó MEJOR A GRANEL/ ARGENTINE MAIZE GRADE …" at bounding box center [351, 160] width 154 height 38
click at [327, 163] on textarea "6.054,000 MT, MAIZ ARGENTINO GRADO # 2 Ó MEJOR A GRANEL/ ARGENTINE MAIZE GRADE …" at bounding box center [351, 160] width 154 height 38
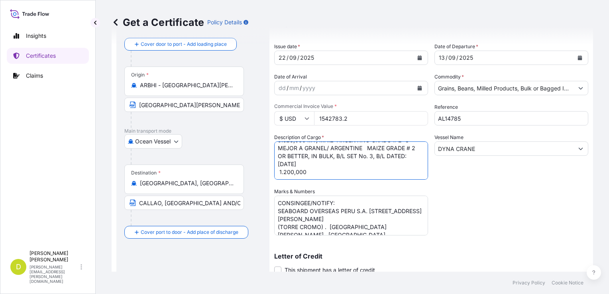
paste textarea "MT, MAIZ ARGENTINO GRADO # 2 Ó MEJOR A GRANEL/ ARGENTINE MAIZE GRADE # 2 OR BET…"
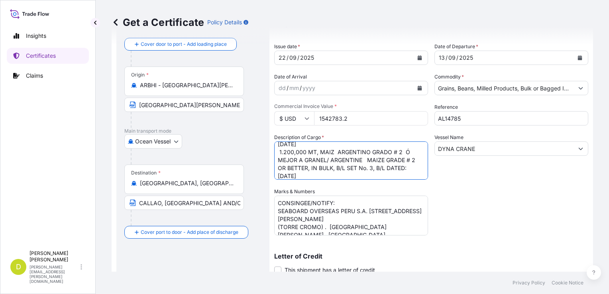
scroll to position [0, 0]
click at [371, 163] on textarea "6.054,000 MT, MAIZ ARGENTINO GRADO # 2 Ó MEJOR A GRANEL/ ARGENTINE MAIZE GRADE …" at bounding box center [351, 160] width 154 height 38
drag, startPoint x: 320, startPoint y: 148, endPoint x: 333, endPoint y: 166, distance: 21.8
click at [333, 166] on textarea "6.054,000 MT, MAIZ ARGENTINO GRADO # 2 Ó MEJOR A GRANEL/ ARGENTINE MAIZE GRADE …" at bounding box center [351, 160] width 154 height 38
paste textarea "SOYA ARGENTINA EN [PERSON_NAME], A GRANEL (FRIJOL) / [DEMOGRAPHIC_DATA] SOYBEAN…"
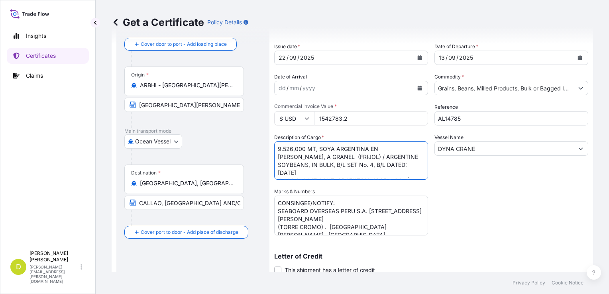
scroll to position [32, 0]
drag, startPoint x: 317, startPoint y: 148, endPoint x: 333, endPoint y: 166, distance: 24.0
click at [333, 166] on textarea "6.054,000 MT, MAIZ ARGENTINO GRADO # 2 Ó MEJOR A GRANEL/ ARGENTINE MAIZE GRADE …" at bounding box center [351, 160] width 154 height 38
paste textarea "SOYA ARGENTINA EN [PERSON_NAME], A GRANEL (FRIJOL) / [DEMOGRAPHIC_DATA] SOYBEAN…"
type textarea "9.526,000 MT, SOYA ARGENTINA EN [PERSON_NAME], A GRANEL (FRIJOL) / ARGENTINE SO…"
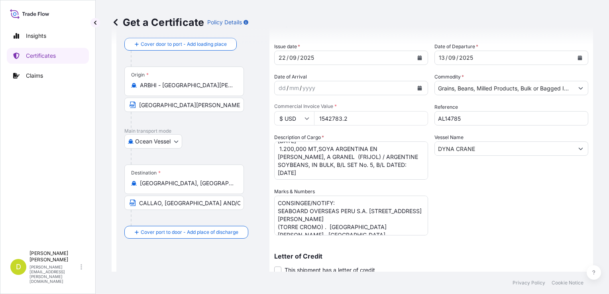
click at [370, 120] on input "1542783.2" at bounding box center [371, 118] width 114 height 14
type input "5128143.50"
click at [485, 206] on div "Shipment Details Issue date * [DATE] Date of Departure * [DATE] Date of Arrival…" at bounding box center [431, 186] width 314 height 349
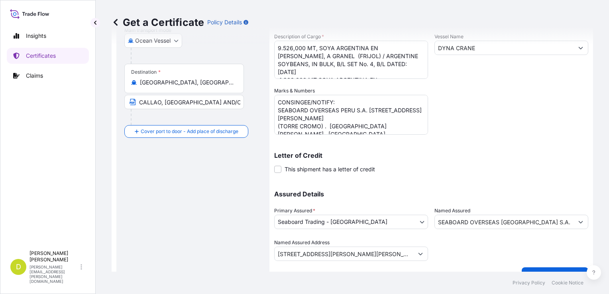
scroll to position [153, 0]
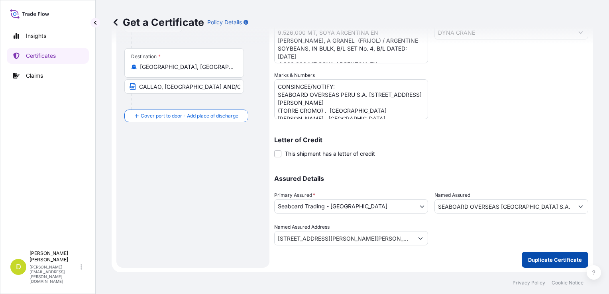
click at [540, 257] on p "Duplicate Certificate" at bounding box center [555, 260] width 54 height 8
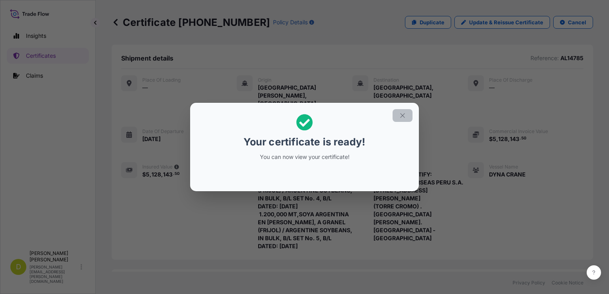
click at [402, 116] on icon "button" at bounding box center [402, 115] width 4 height 4
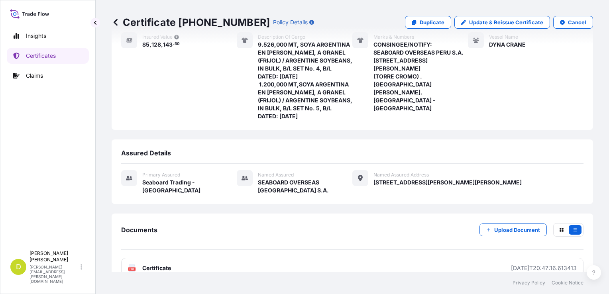
scroll to position [147, 0]
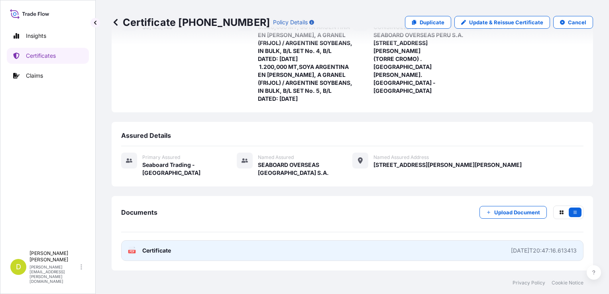
click at [413, 240] on link "PDF Certificate [DATE]T20:47:16.613413" at bounding box center [352, 250] width 462 height 21
